Goal: Find specific page/section: Find specific page/section

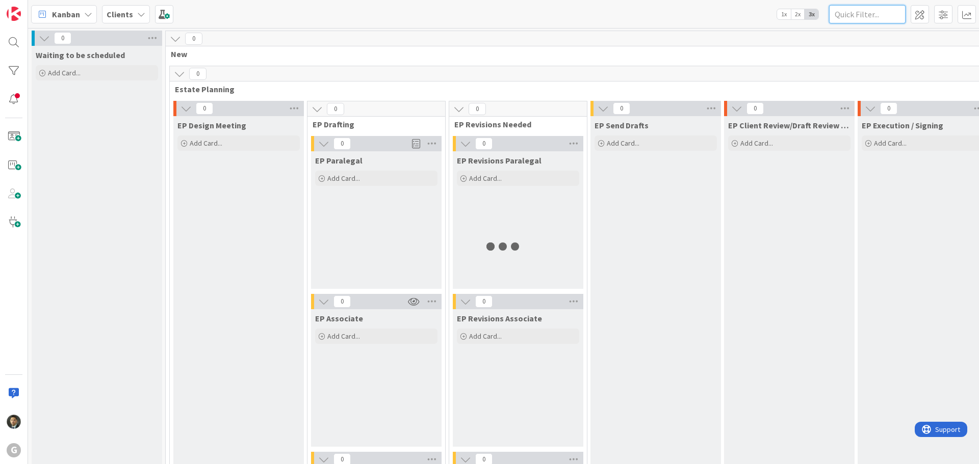
click at [851, 11] on input "text" at bounding box center [867, 14] width 76 height 18
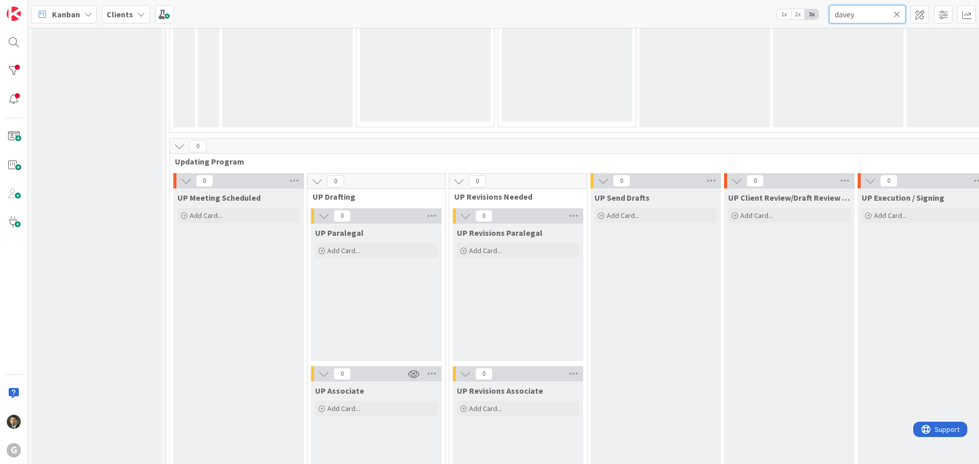
scroll to position [1181, 0]
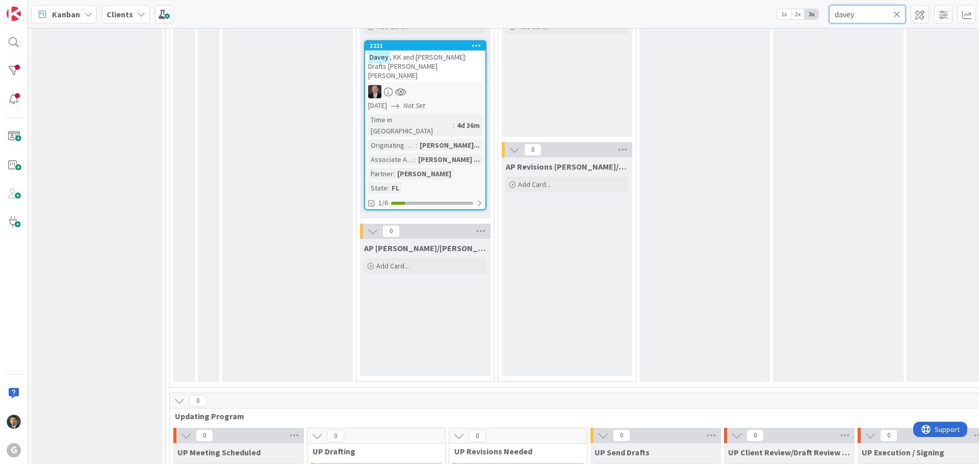
type input "davey"
click at [415, 140] on div "Originating Attorney" at bounding box center [391, 145] width 47 height 11
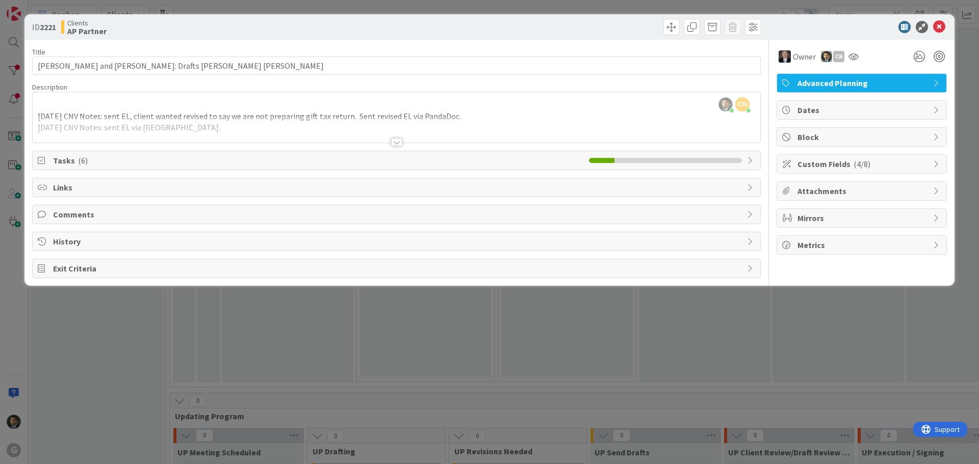
click at [396, 140] on div at bounding box center [396, 142] width 11 height 8
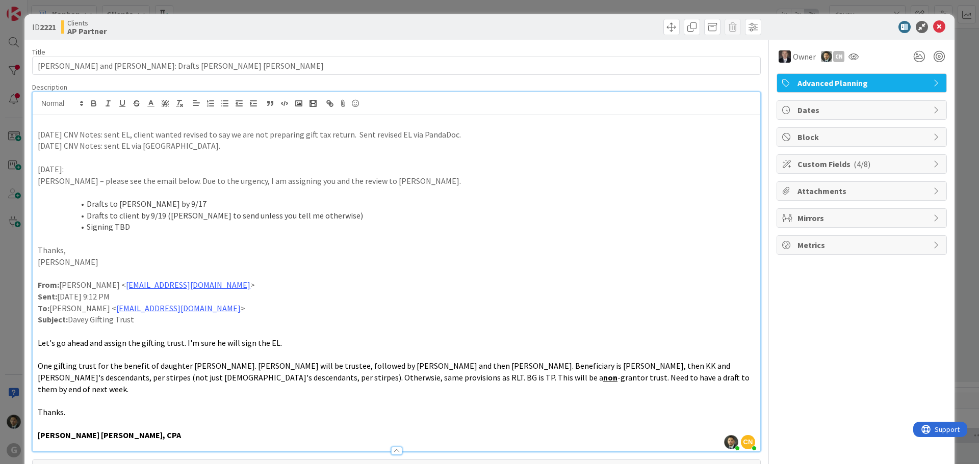
click at [468, 6] on div "ID 2221 Clients AP Partner Title 38 / 128 [PERSON_NAME] and [PERSON_NAME]: Draf…" at bounding box center [489, 232] width 979 height 464
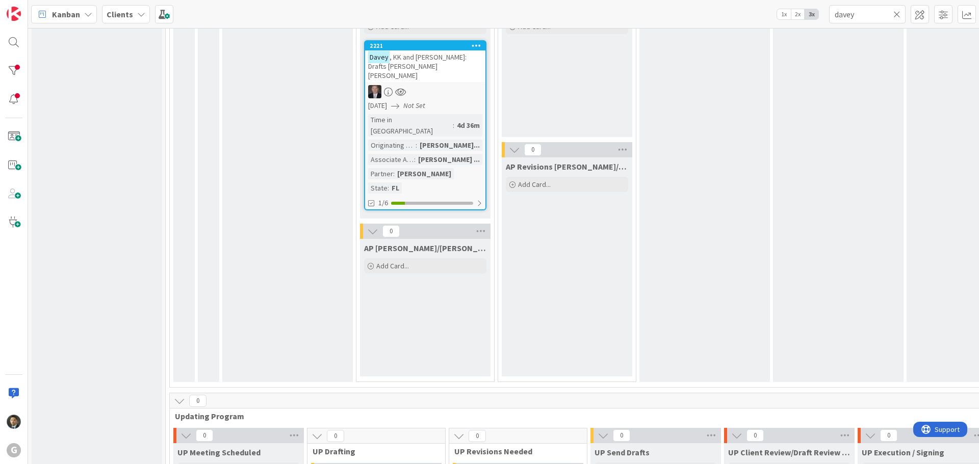
click at [449, 47] on div "2221" at bounding box center [428, 45] width 116 height 7
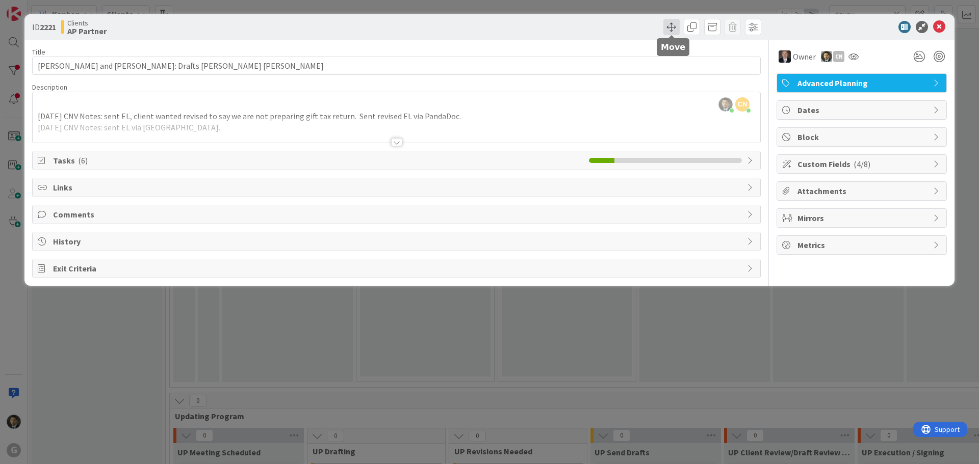
click at [671, 23] on span at bounding box center [671, 27] width 16 height 16
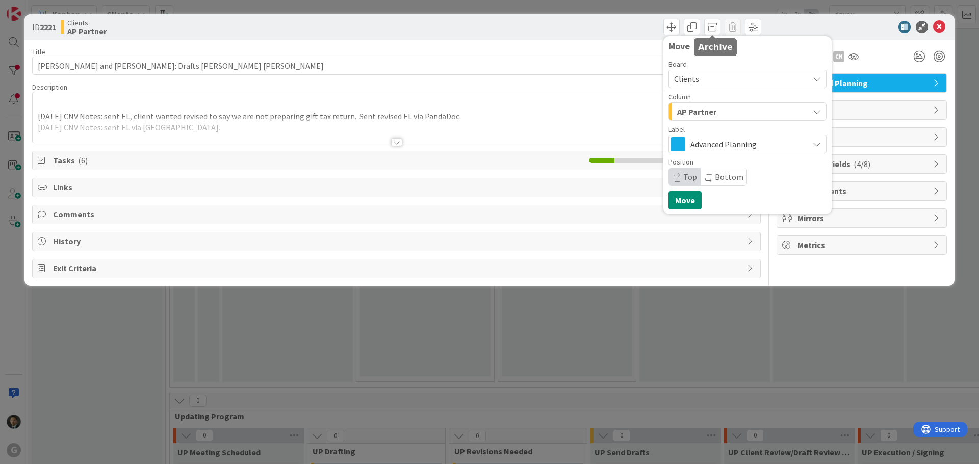
click at [804, 31] on div at bounding box center [856, 27] width 180 height 12
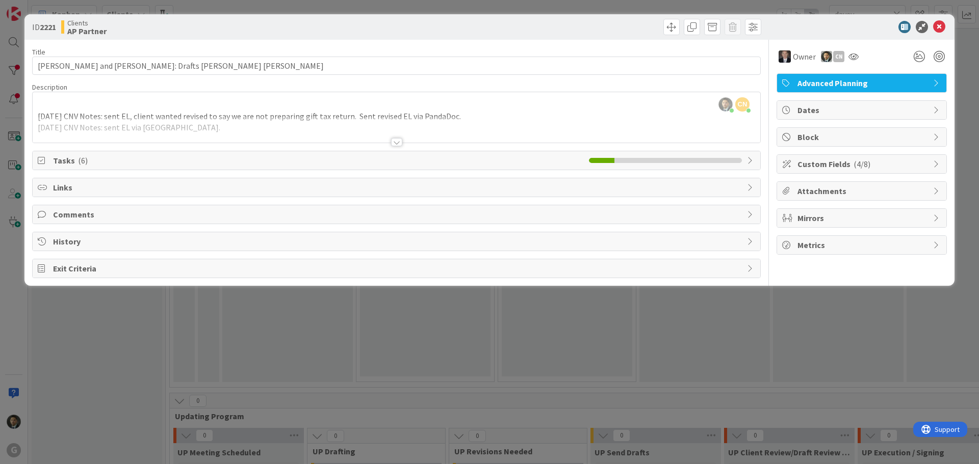
click at [686, 1] on div "ID 2221 Clients AP Partner Move Move Title 38 / 128 [PERSON_NAME] and [PERSON_N…" at bounding box center [489, 232] width 979 height 464
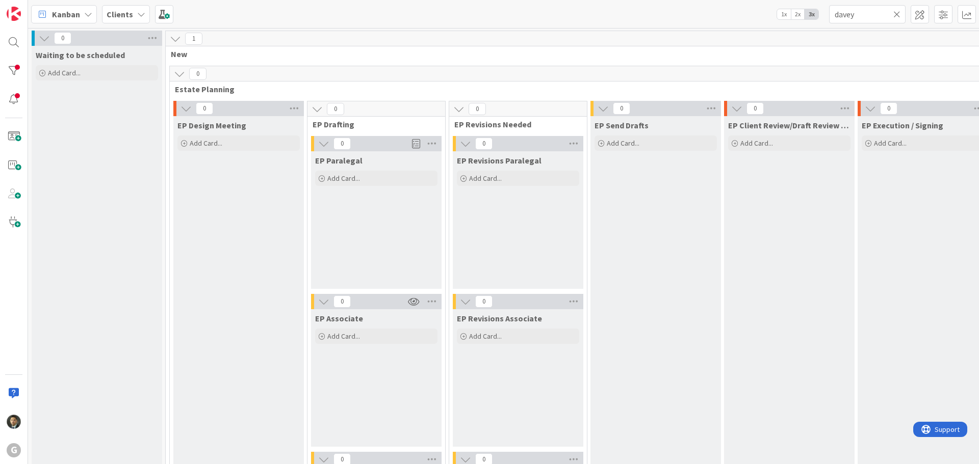
click at [784, 15] on span "1x" at bounding box center [784, 14] width 14 height 10
